Goal: Find specific page/section: Find specific page/section

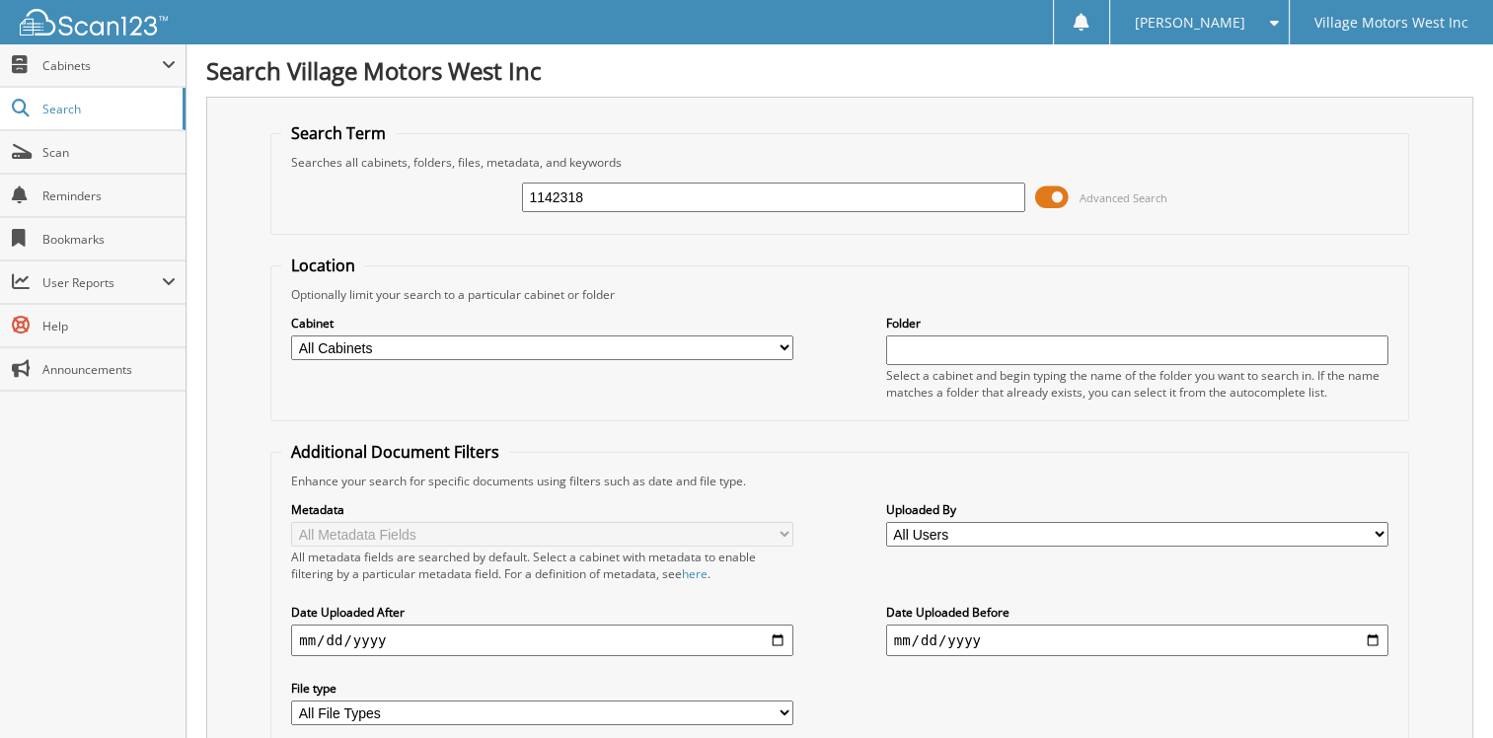
type input "1142318"
type input "114218"
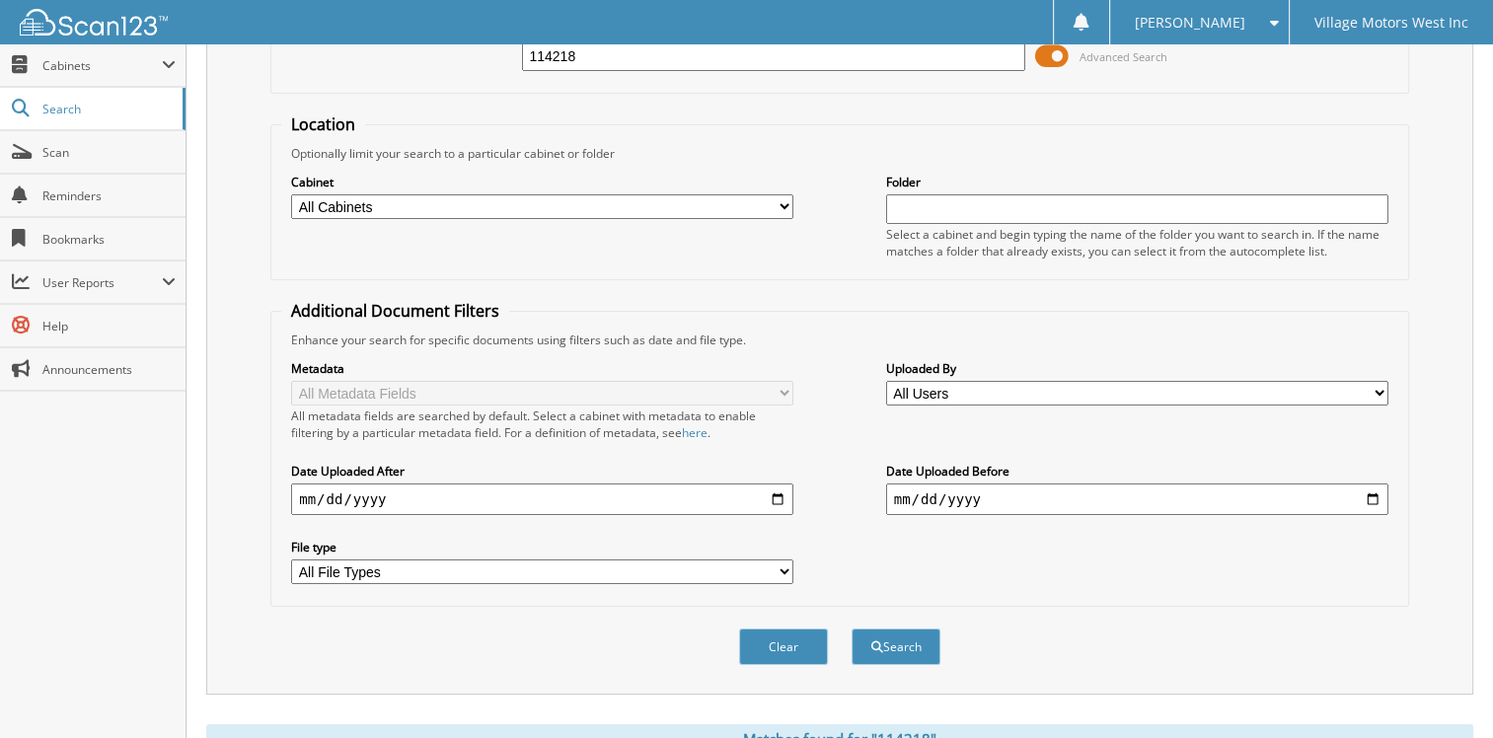
scroll to position [493, 0]
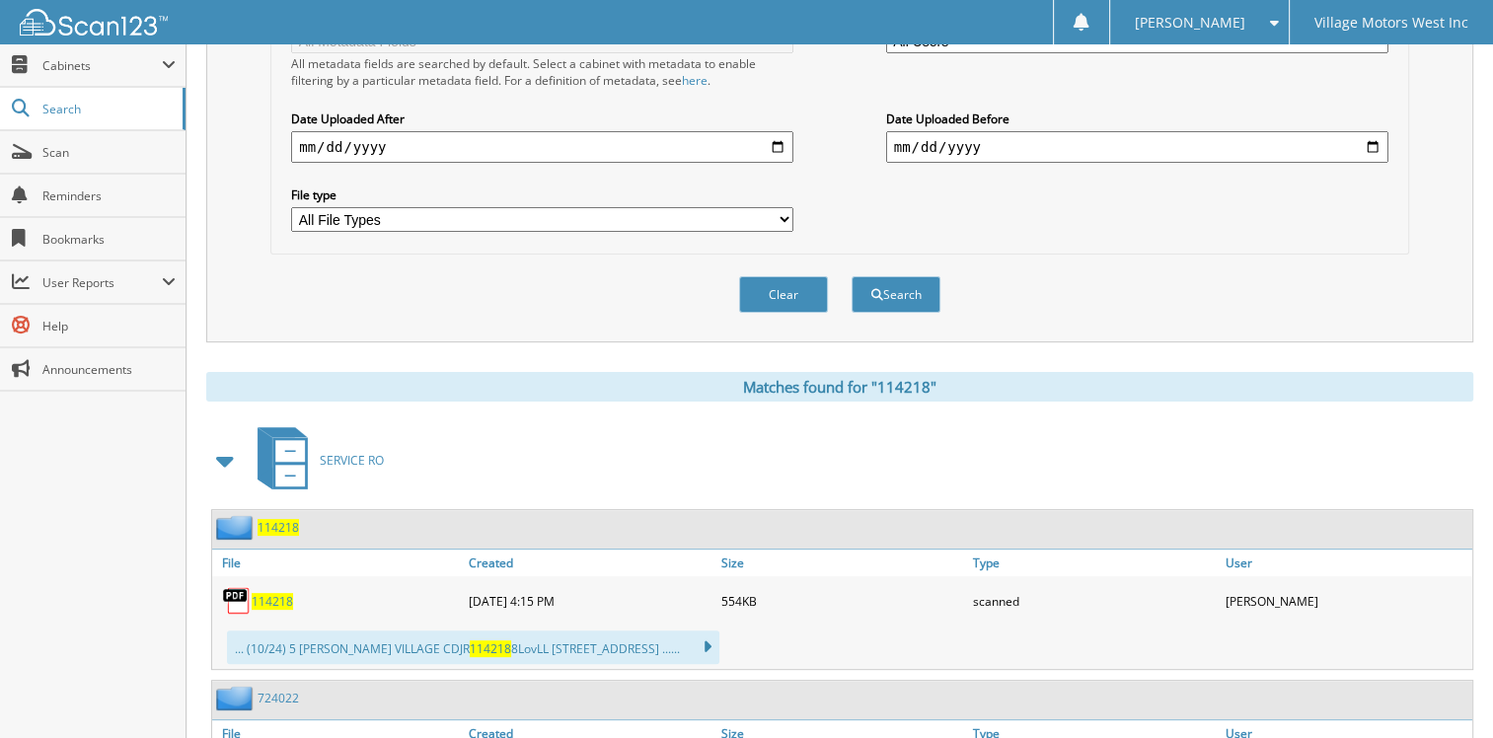
click at [286, 593] on span "114218" at bounding box center [272, 601] width 41 height 17
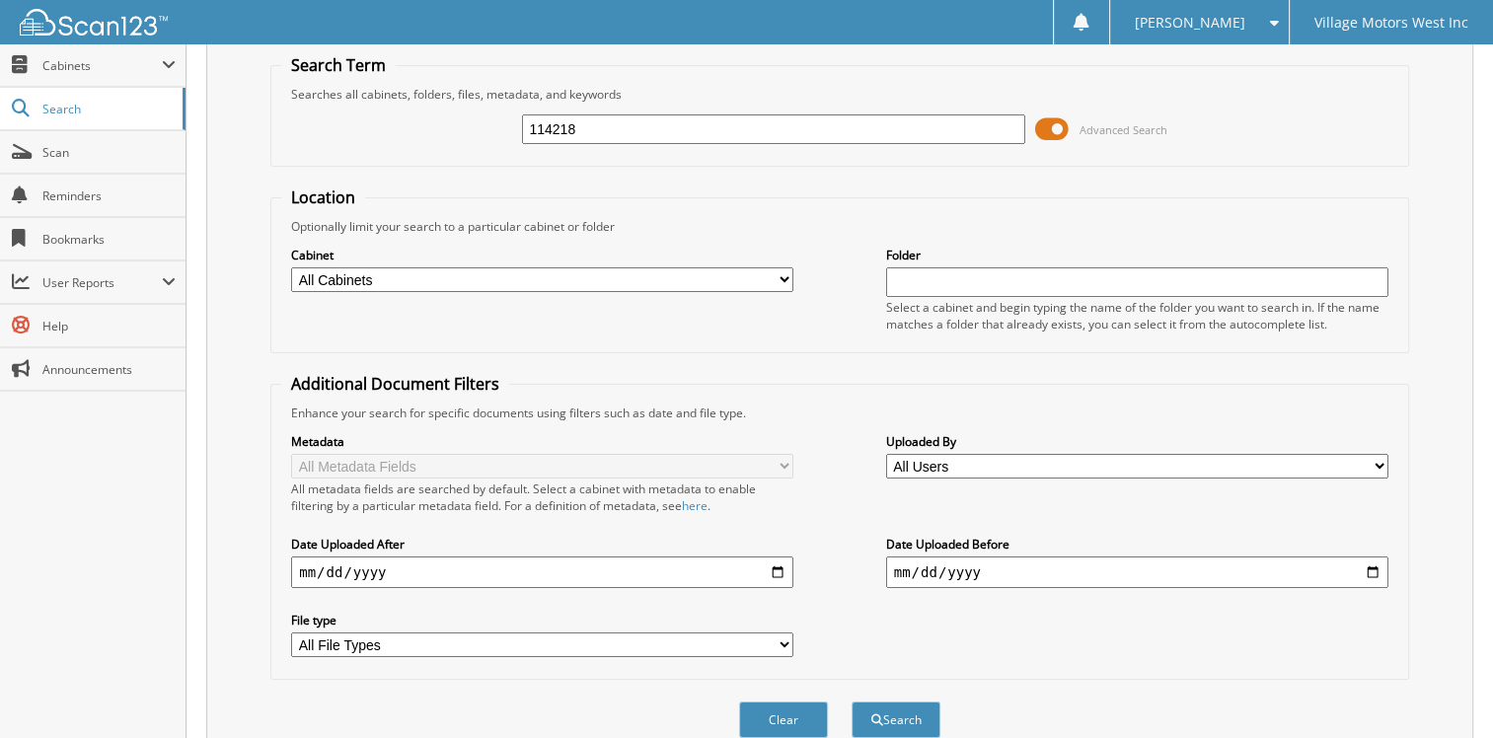
scroll to position [0, 0]
